Goal: Information Seeking & Learning: Learn about a topic

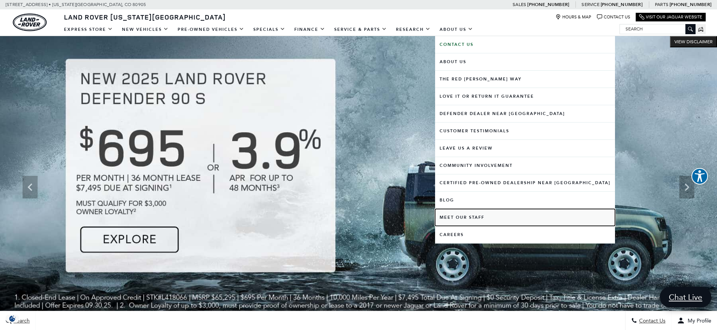
click at [470, 218] on link "Meet Our Staff" at bounding box center [525, 217] width 180 height 17
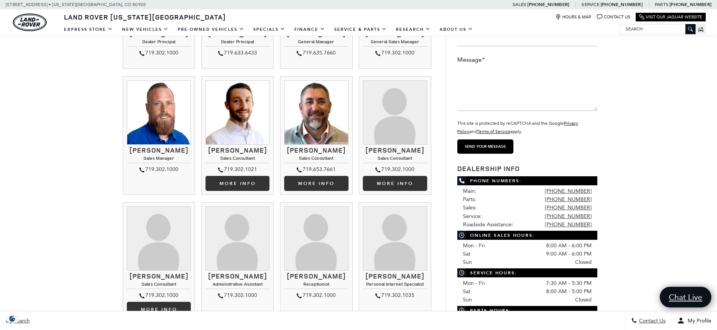
scroll to position [263, 0]
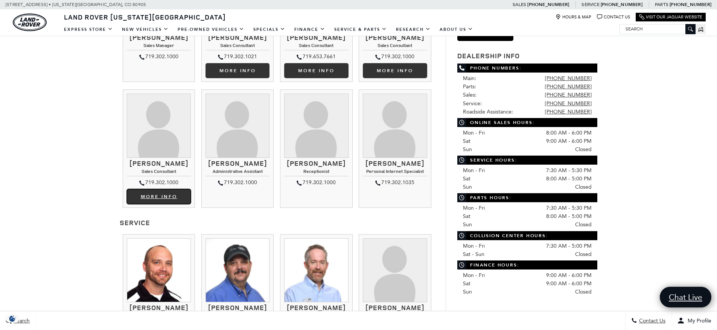
click at [148, 194] on link "More info" at bounding box center [159, 196] width 64 height 15
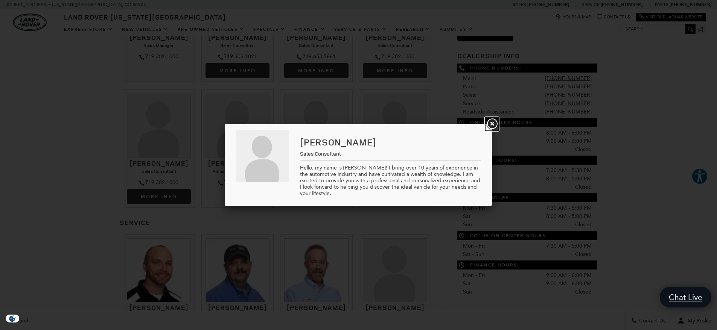
click at [491, 121] on link "Close" at bounding box center [492, 124] width 14 height 14
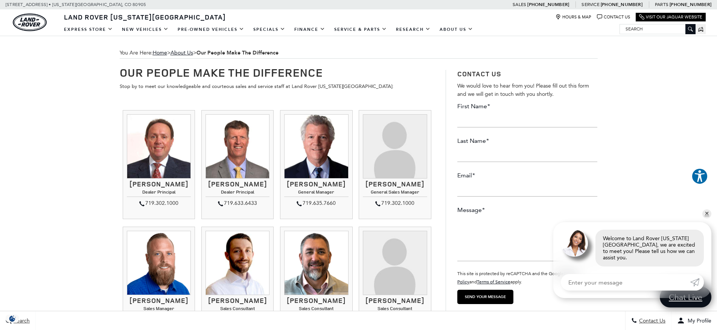
scroll to position [226, 0]
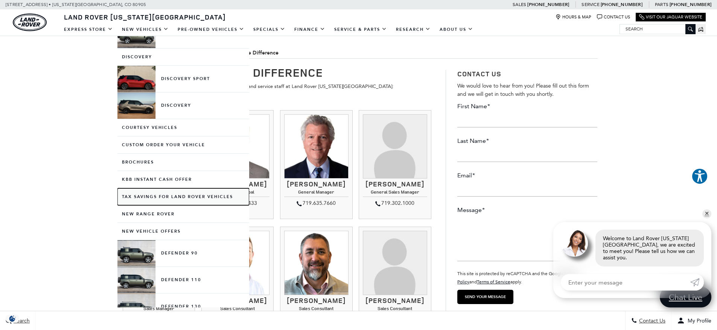
click at [160, 196] on link "Tax Savings for Land Rover Vehicles" at bounding box center [183, 196] width 132 height 17
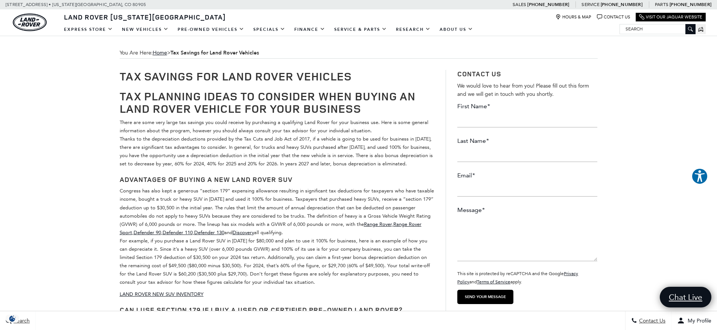
scroll to position [239, 0]
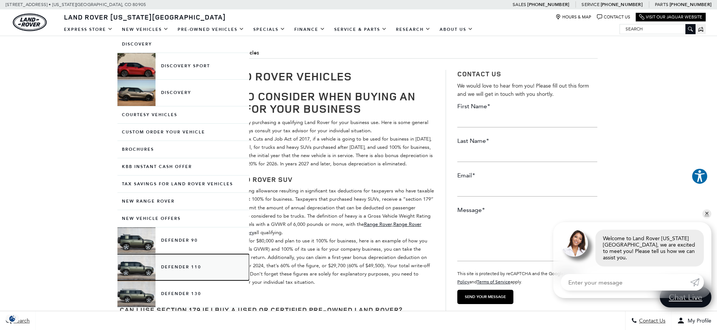
click at [186, 268] on link "Defender 110" at bounding box center [183, 267] width 132 height 26
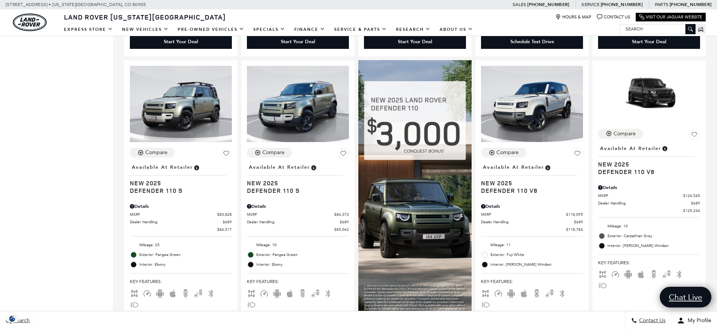
scroll to position [451, 0]
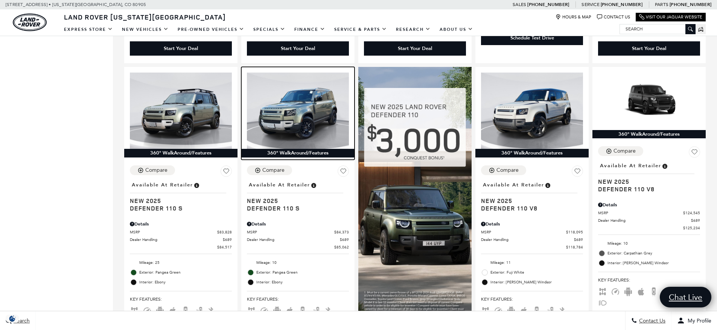
click at [284, 105] on img at bounding box center [298, 111] width 102 height 76
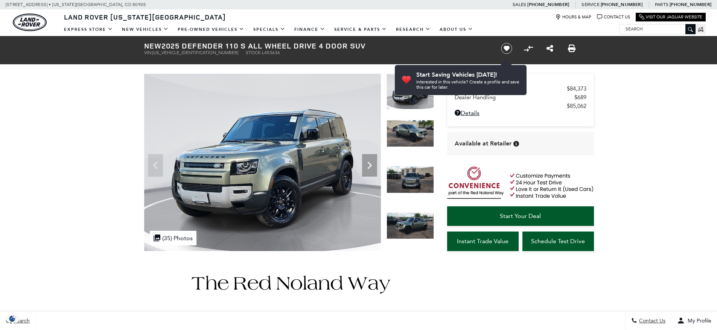
click at [367, 163] on icon "Next" at bounding box center [369, 165] width 15 height 15
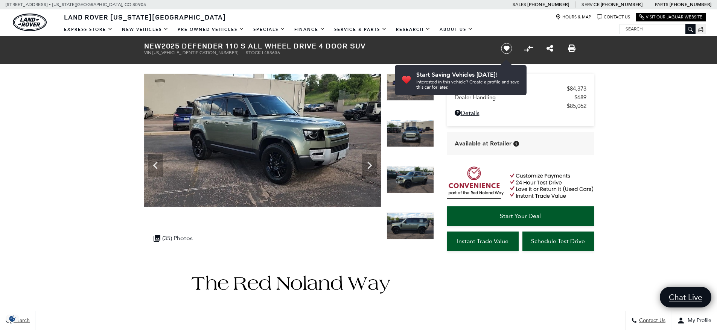
click at [367, 163] on icon "Next" at bounding box center [369, 165] width 15 height 15
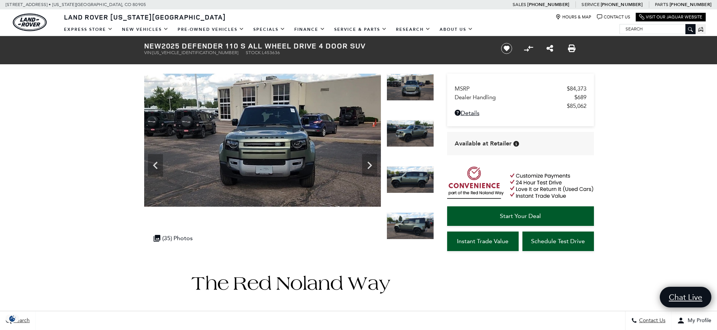
click at [367, 163] on icon "Next" at bounding box center [369, 165] width 15 height 15
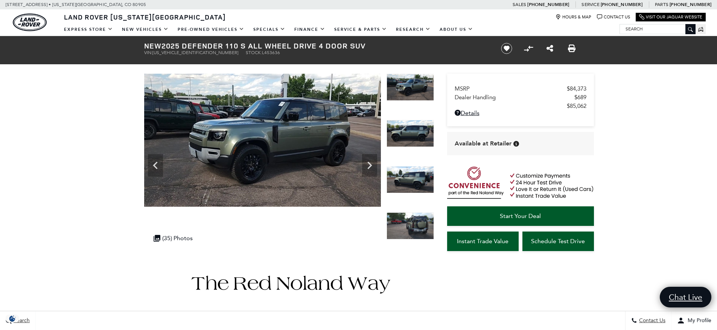
click at [268, 115] on img at bounding box center [262, 140] width 237 height 133
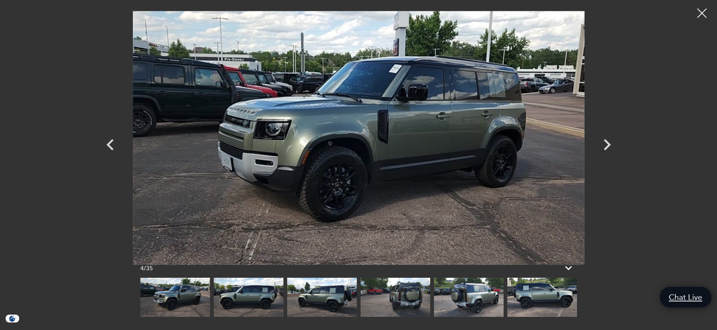
scroll to position [75, 0]
click at [609, 143] on icon "Next" at bounding box center [606, 144] width 7 height 11
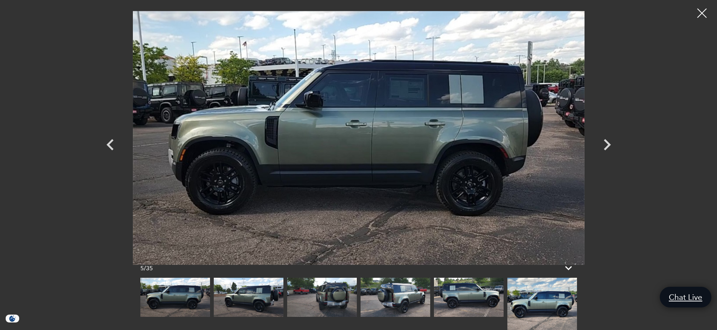
click at [609, 143] on icon "Next" at bounding box center [606, 144] width 7 height 11
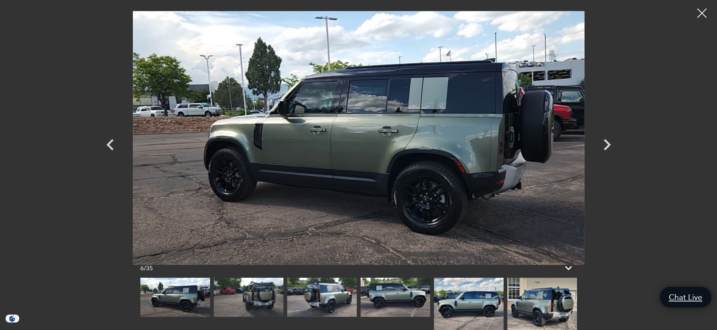
click at [609, 143] on icon "Next" at bounding box center [606, 144] width 7 height 11
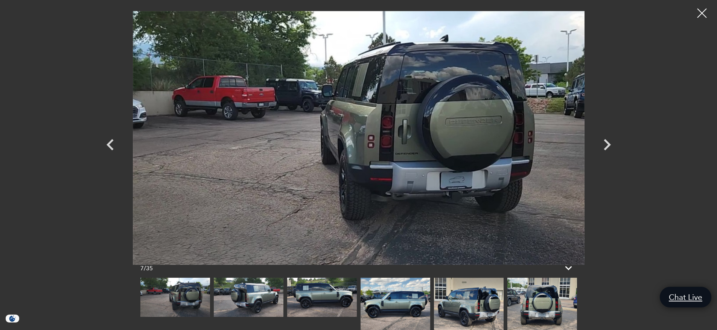
click at [609, 143] on icon "Next" at bounding box center [606, 144] width 7 height 11
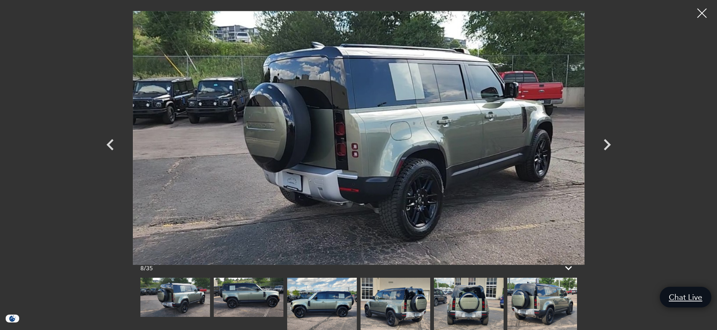
click at [609, 143] on icon "Next" at bounding box center [606, 144] width 7 height 11
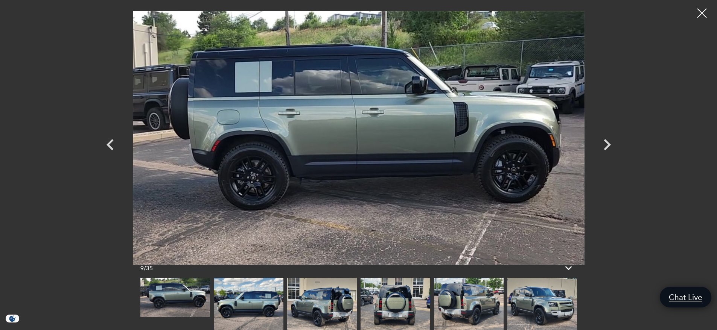
click at [609, 143] on icon "Next" at bounding box center [606, 144] width 7 height 11
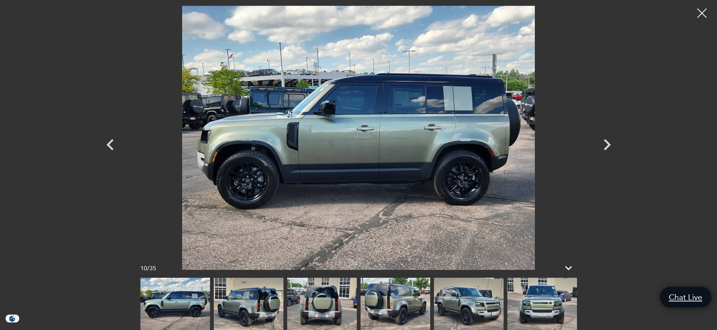
click at [609, 143] on icon "Next" at bounding box center [606, 144] width 7 height 11
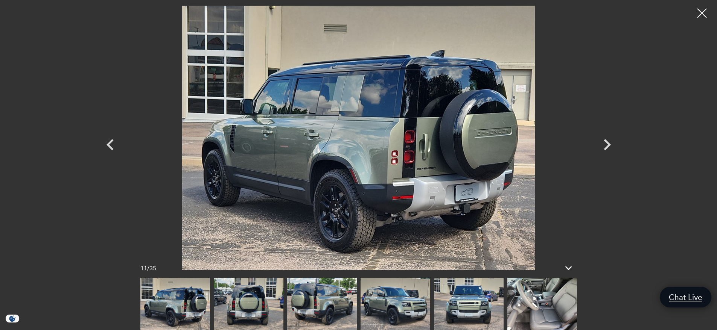
click at [609, 143] on icon "Next" at bounding box center [606, 144] width 7 height 11
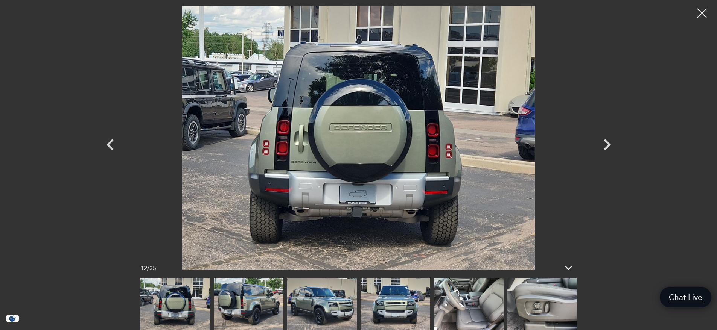
click at [609, 143] on icon "Next" at bounding box center [606, 144] width 7 height 11
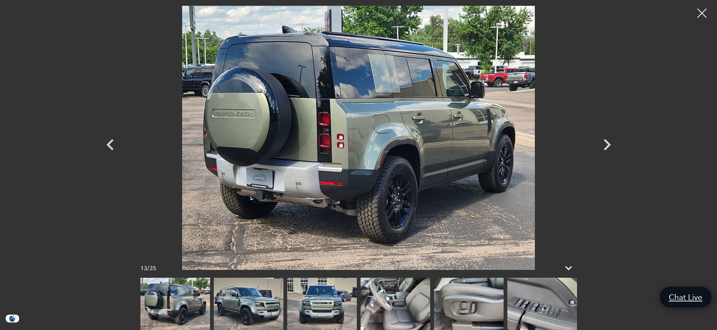
click at [609, 143] on icon "Next" at bounding box center [606, 144] width 7 height 11
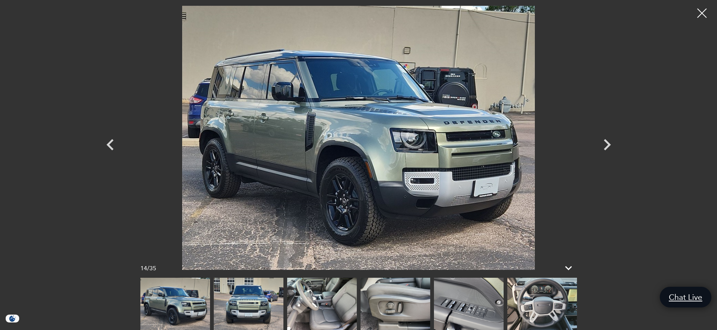
click at [609, 143] on icon "Next" at bounding box center [606, 144] width 7 height 11
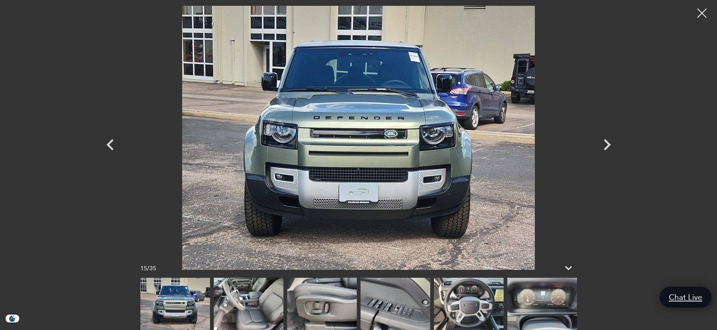
click at [609, 143] on icon "Next" at bounding box center [606, 144] width 7 height 11
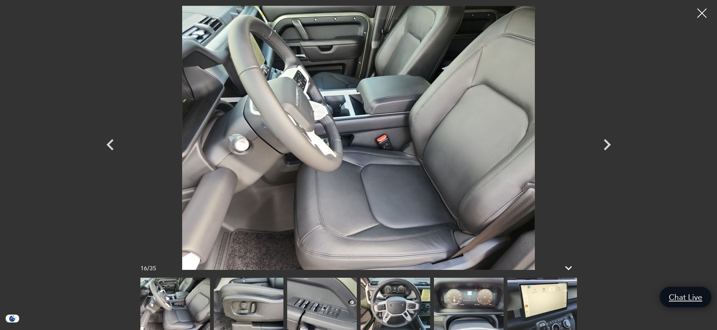
click at [609, 143] on icon "Next" at bounding box center [606, 144] width 7 height 11
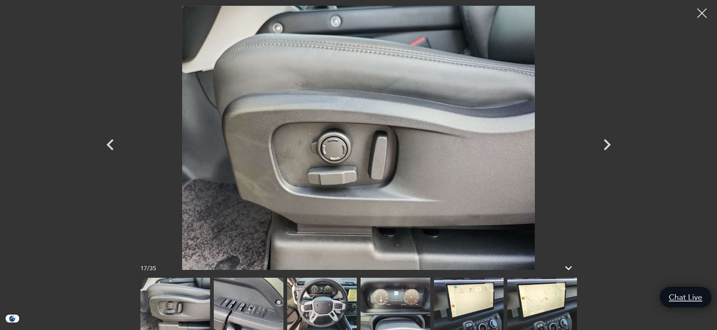
click at [701, 13] on div at bounding box center [701, 13] width 19 height 19
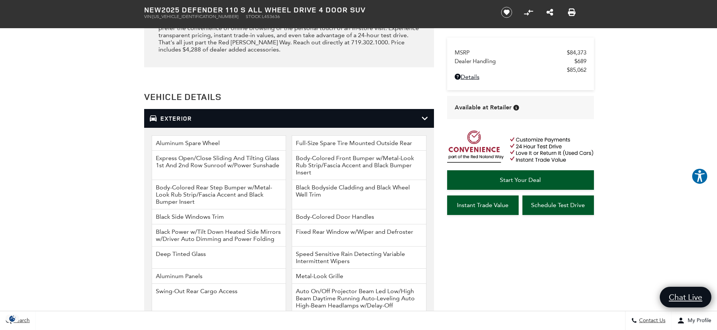
scroll to position [1016, 0]
